Goal: Information Seeking & Learning: Compare options

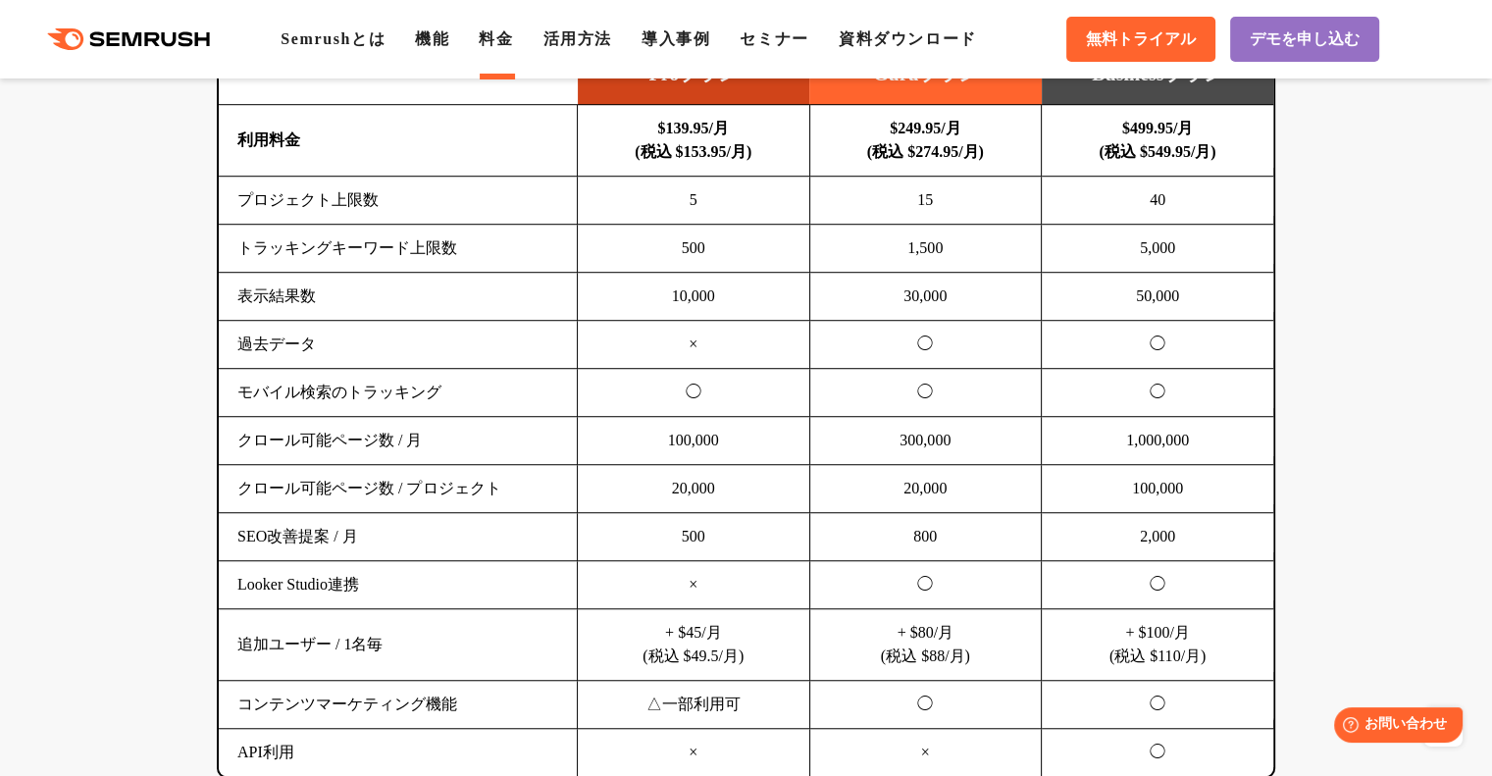
scroll to position [1275, 0]
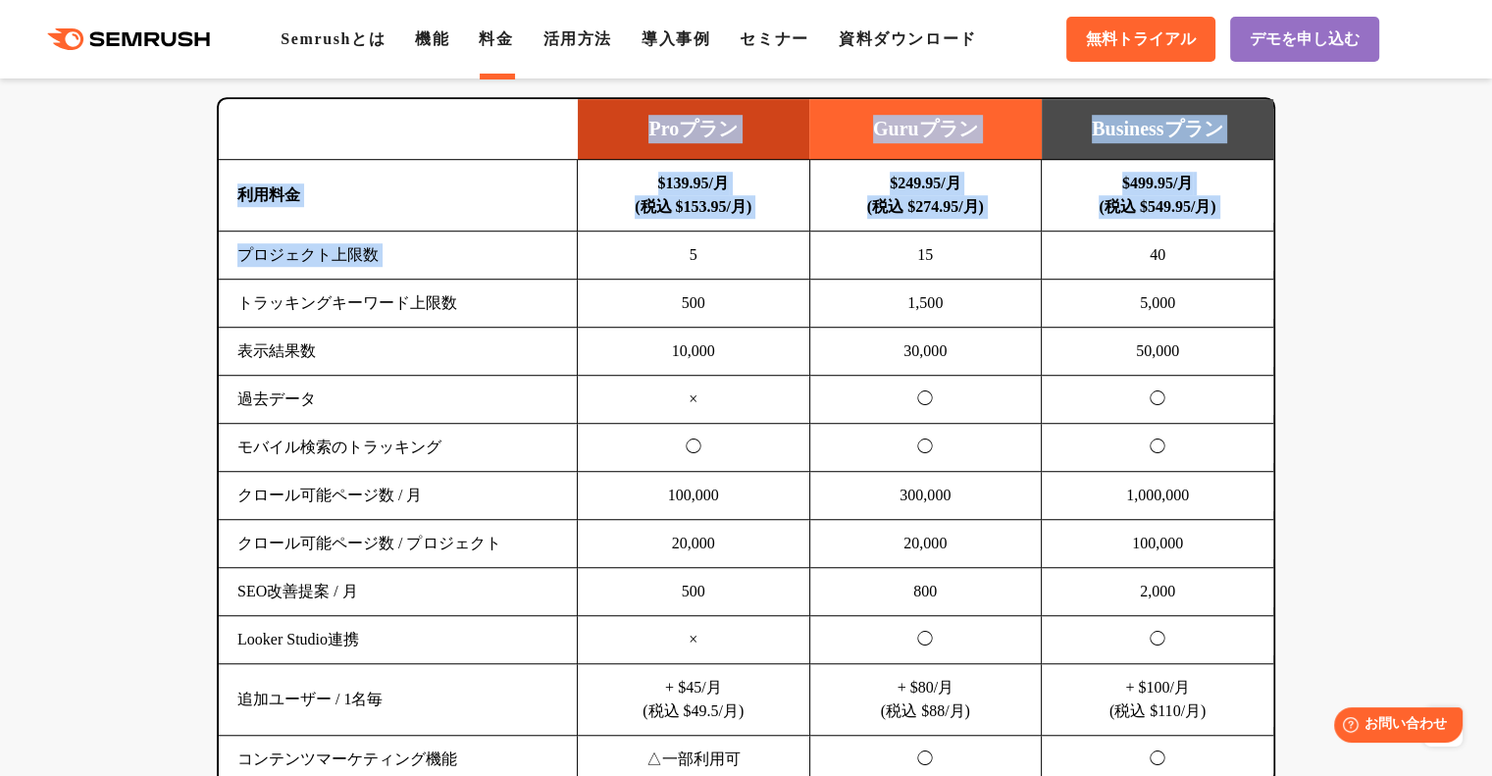
drag, startPoint x: 414, startPoint y: 135, endPoint x: 623, endPoint y: 262, distance: 244.3
click at [623, 262] on table "Proプラン Guruプラン Businessプラン 利用料金 $139.95/月 (税込 $153.95/月) $249.95/月 (税込 $274.95/…" at bounding box center [746, 465] width 1055 height 732
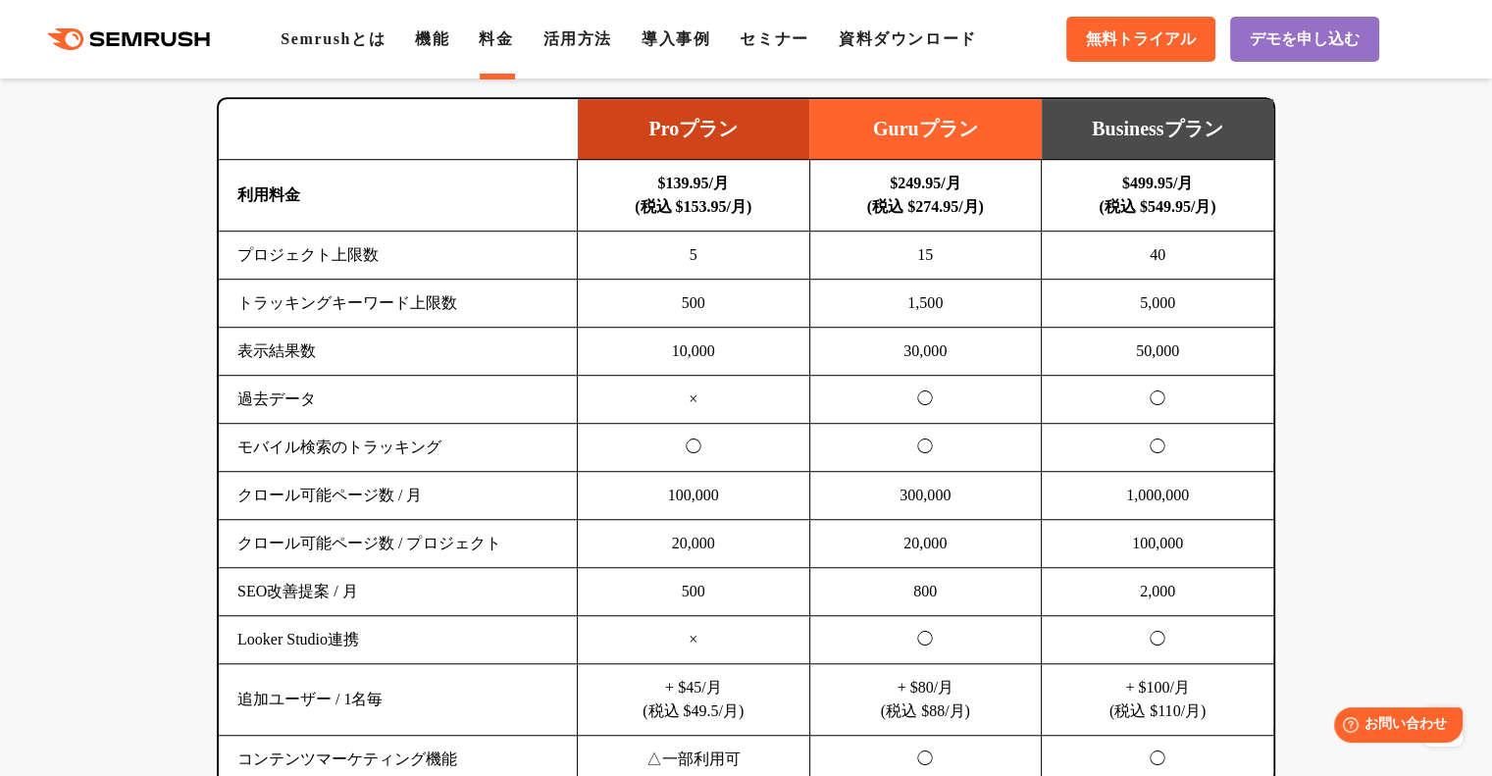
click at [605, 351] on td "10,000" at bounding box center [694, 352] width 232 height 48
click at [425, 135] on td at bounding box center [398, 129] width 359 height 61
click at [418, 127] on td at bounding box center [398, 129] width 359 height 61
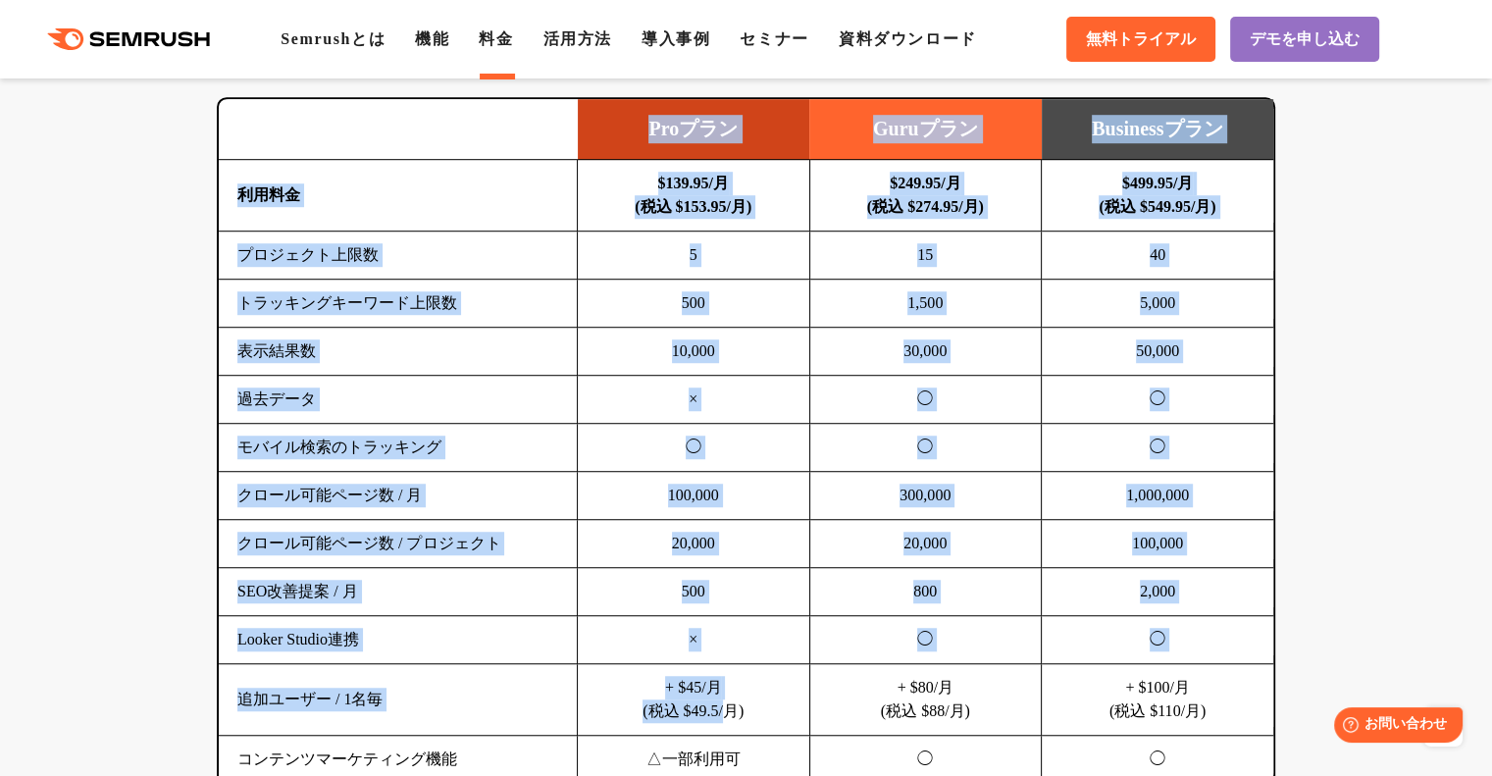
drag, startPoint x: 493, startPoint y: 123, endPoint x: 722, endPoint y: 701, distance: 622.2
click at [722, 701] on table "Proプラン Guruプラン Businessプラン 利用料金 $139.95/月 (税込 $153.95/月) $249.95/月 (税込 $274.95/…" at bounding box center [746, 465] width 1055 height 732
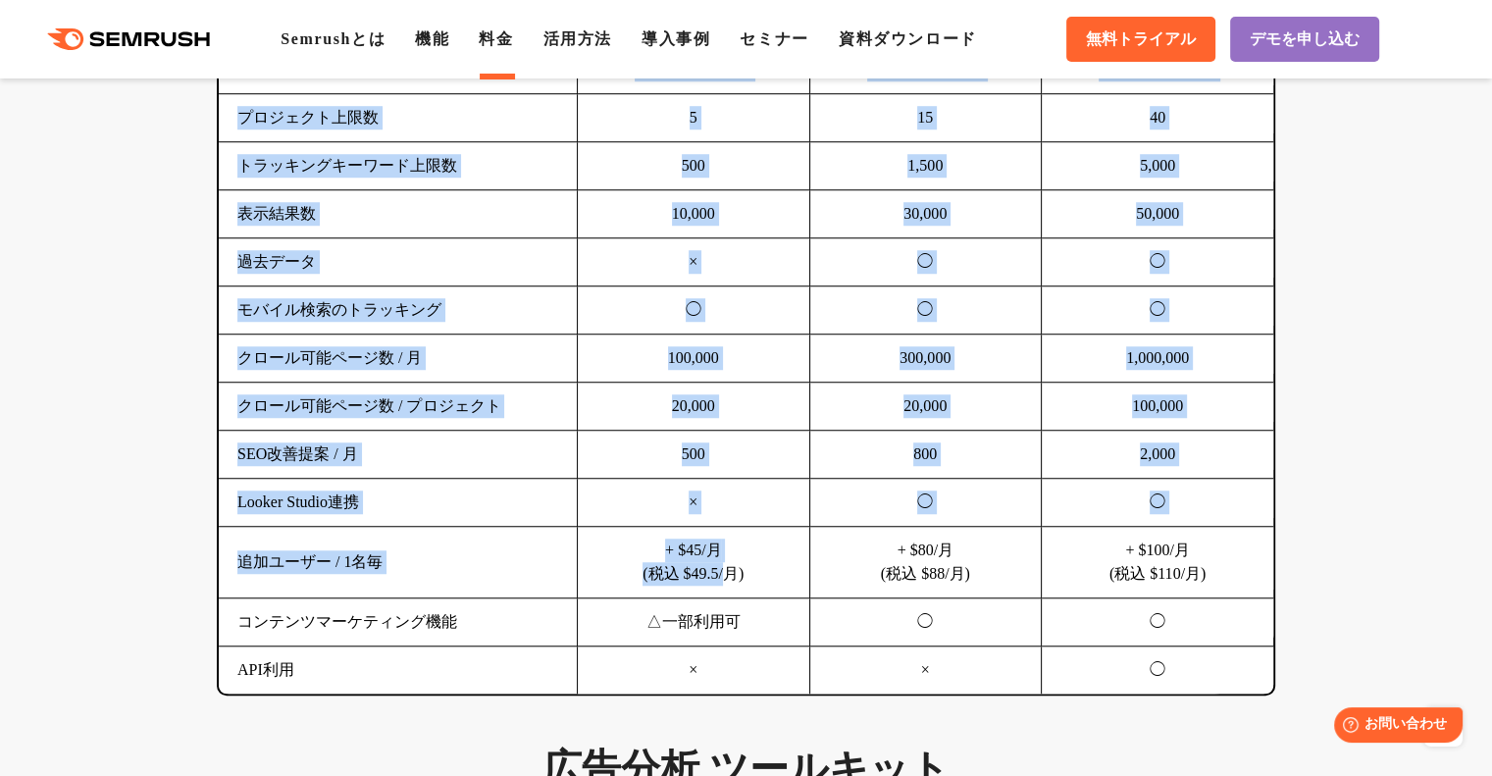
scroll to position [1471, 0]
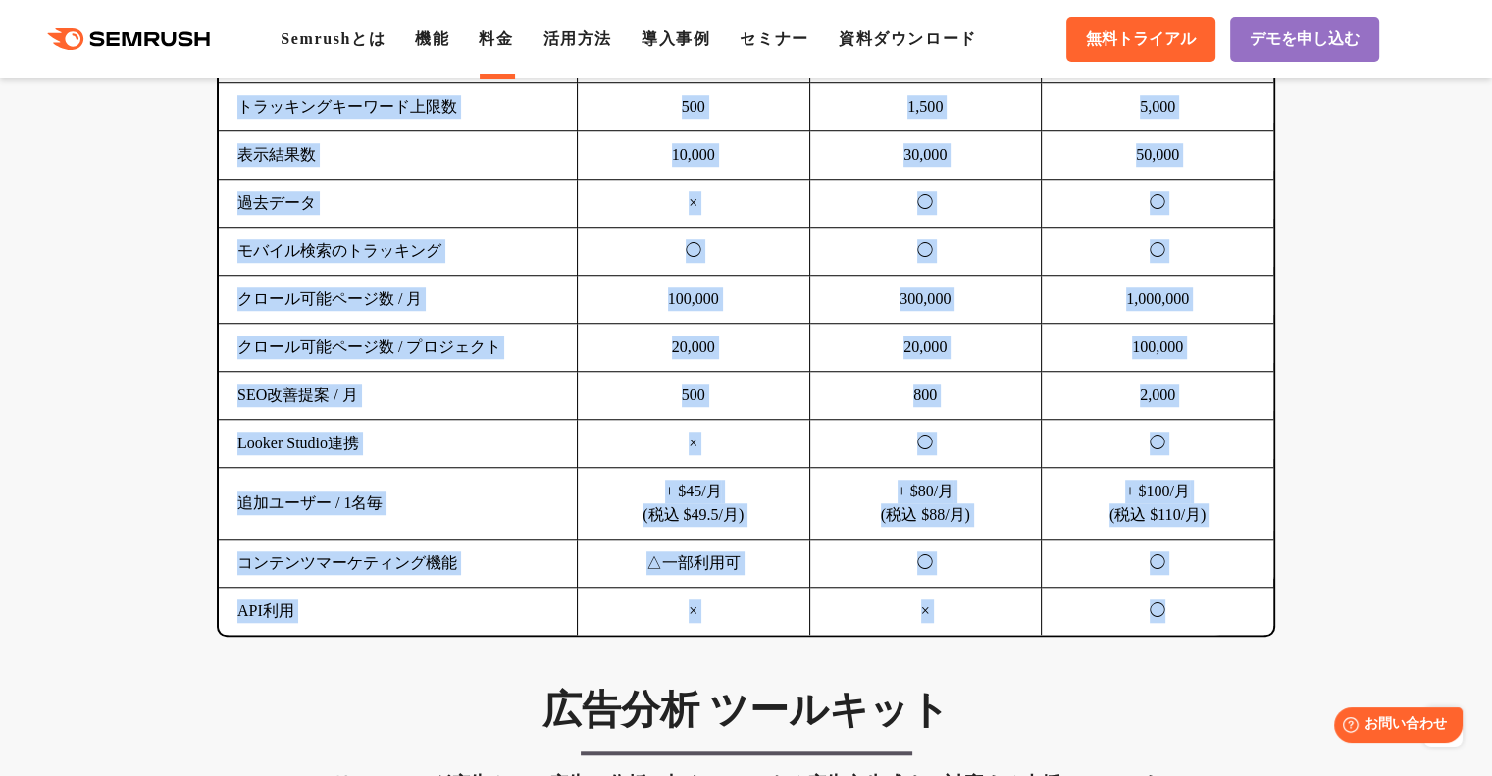
click at [1185, 621] on td "◯" at bounding box center [1158, 612] width 232 height 48
copy table "Loremi Dolorsi Ametconsect adip $053.01/e (se $786.89/d) $549.28/e (te $371.37/…"
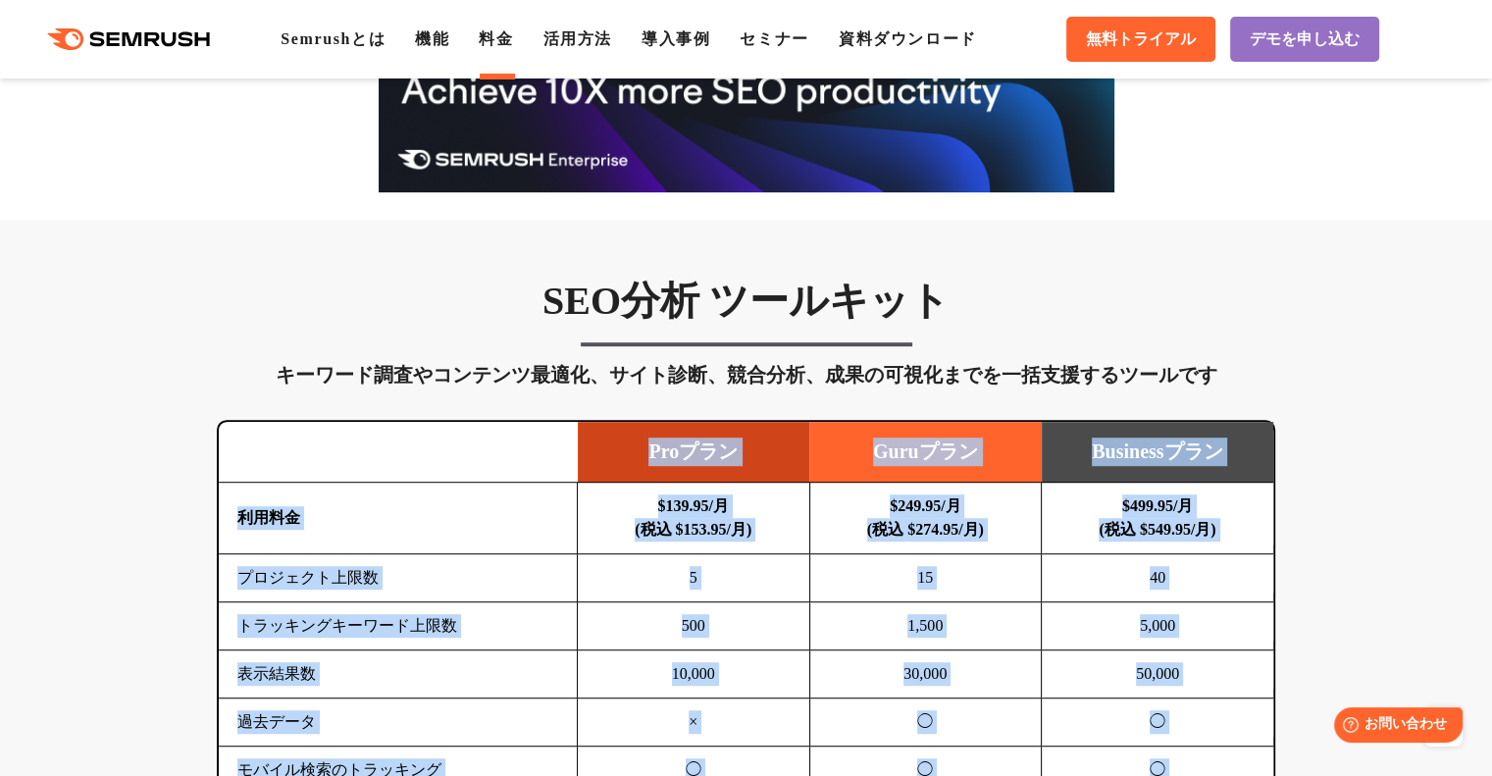
scroll to position [981, 0]
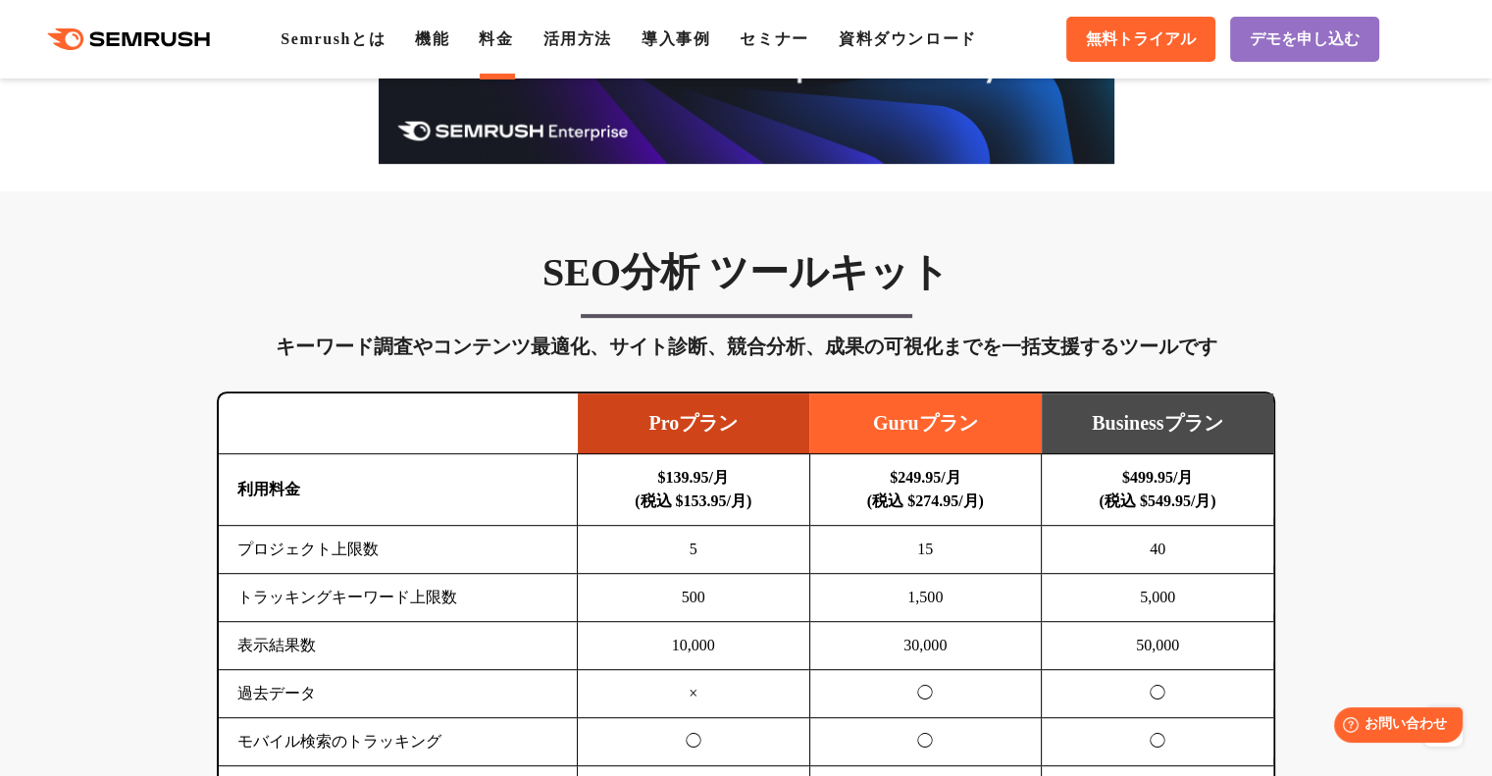
click at [463, 374] on div "SEO分析 ツールキット キーワード調査やコンテンツ最適化、サイト診断、競合分析、成果の可視化までを一括支援するツールです 横にスワイプしてください Proプ…" at bounding box center [746, 687] width 1098 height 879
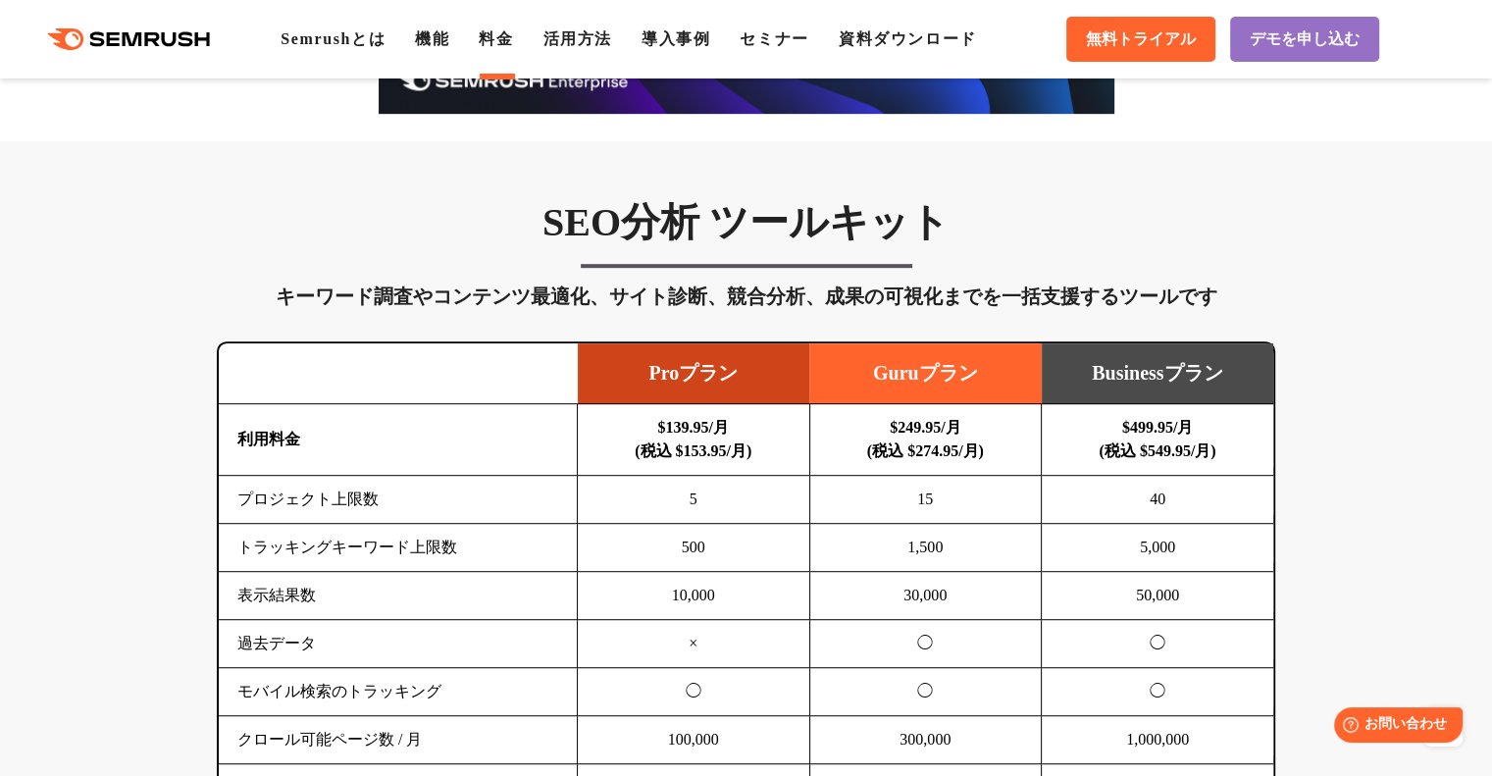
scroll to position [1079, 0]
